Goal: Information Seeking & Learning: Learn about a topic

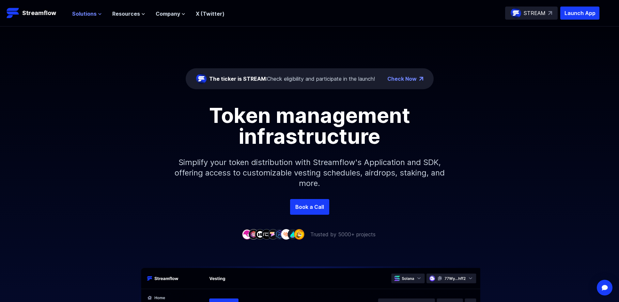
click at [95, 11] on span "Solutions" at bounding box center [84, 14] width 24 height 8
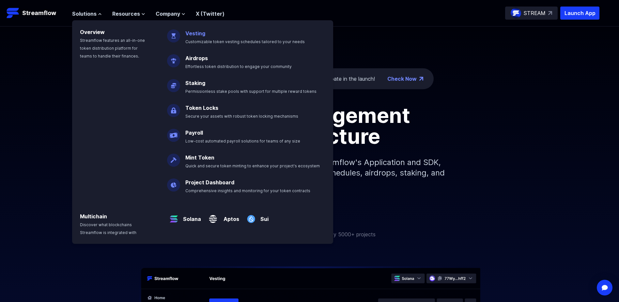
click at [220, 38] on p "Vesting Customizable token vesting schedules tailored to your needs" at bounding box center [249, 34] width 136 height 21
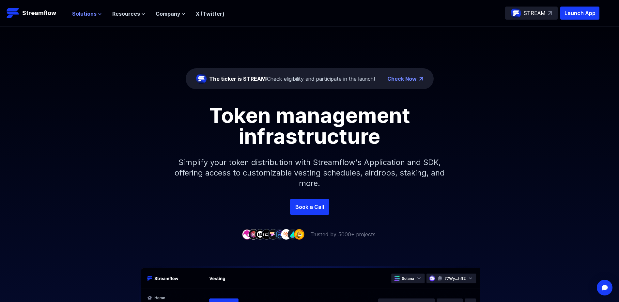
click at [95, 14] on span "Solutions" at bounding box center [84, 14] width 24 height 8
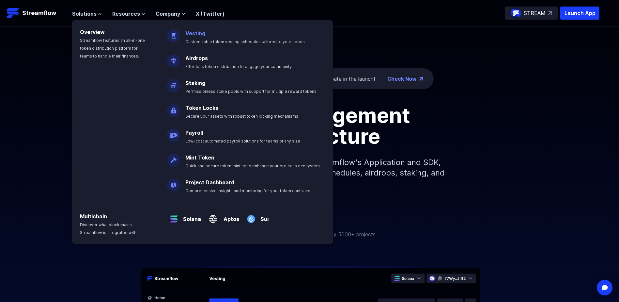
click at [196, 33] on link "Vesting" at bounding box center [195, 33] width 20 height 7
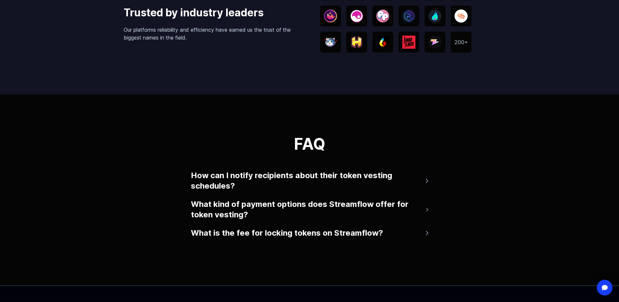
scroll to position [1338, 0]
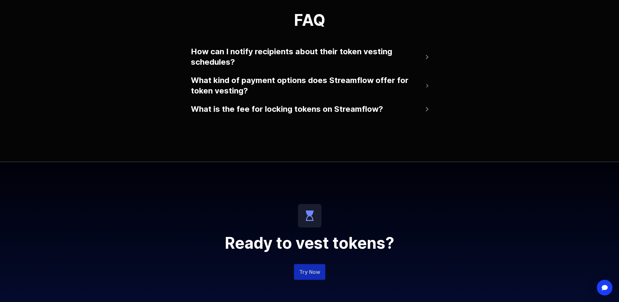
click at [311, 272] on link "Try Now" at bounding box center [309, 272] width 31 height 16
